Goal: Check status: Check status

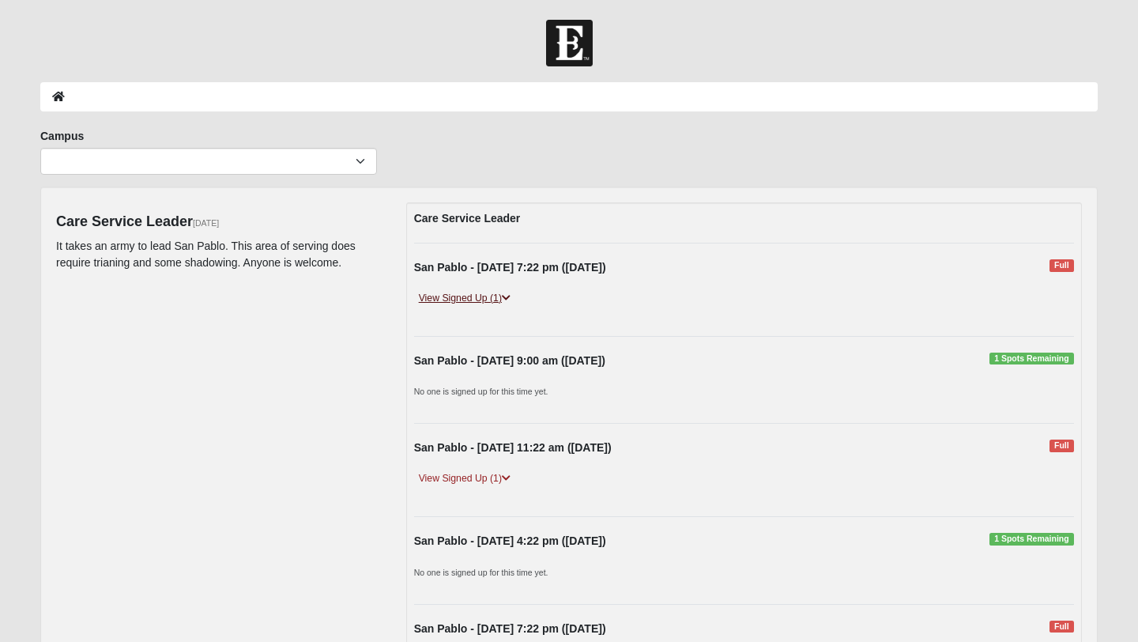
click at [487, 298] on link "View Signed Up (1)" at bounding box center [464, 298] width 101 height 17
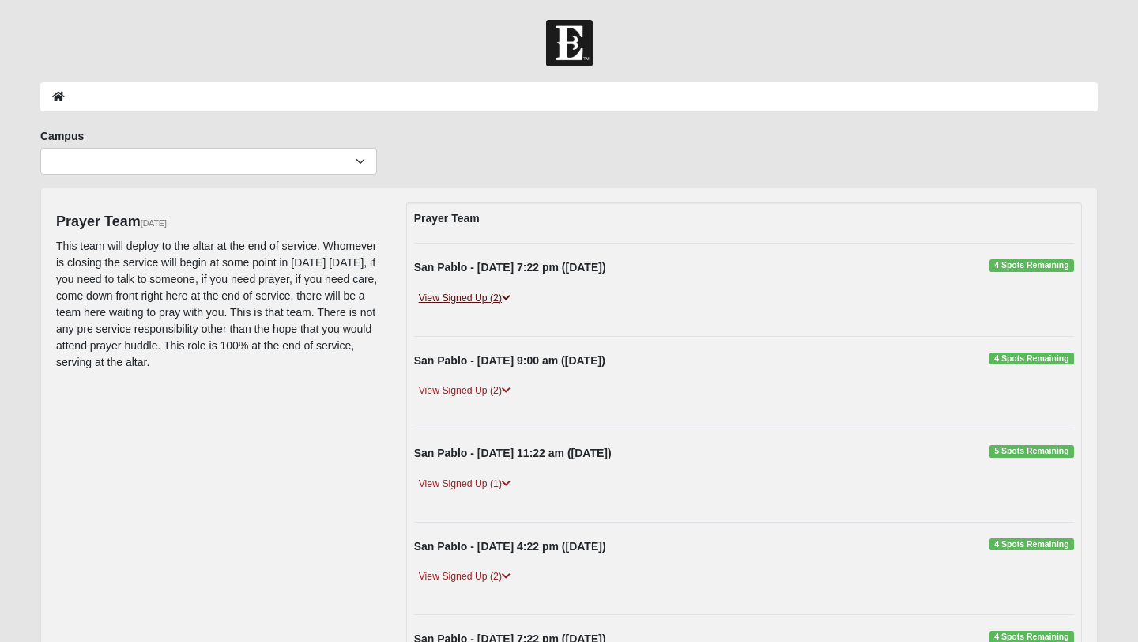
click at [503, 301] on link "View Signed Up (2)" at bounding box center [464, 298] width 101 height 17
